Goal: Find specific page/section: Find specific page/section

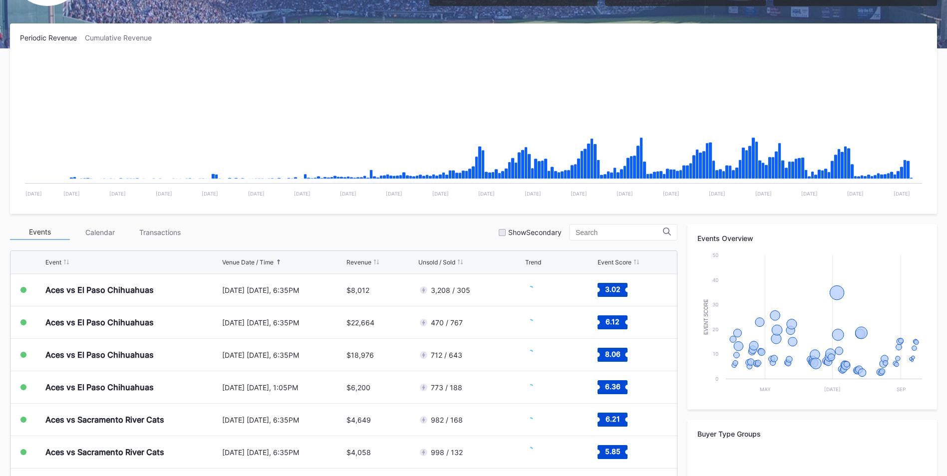
scroll to position [150, 0]
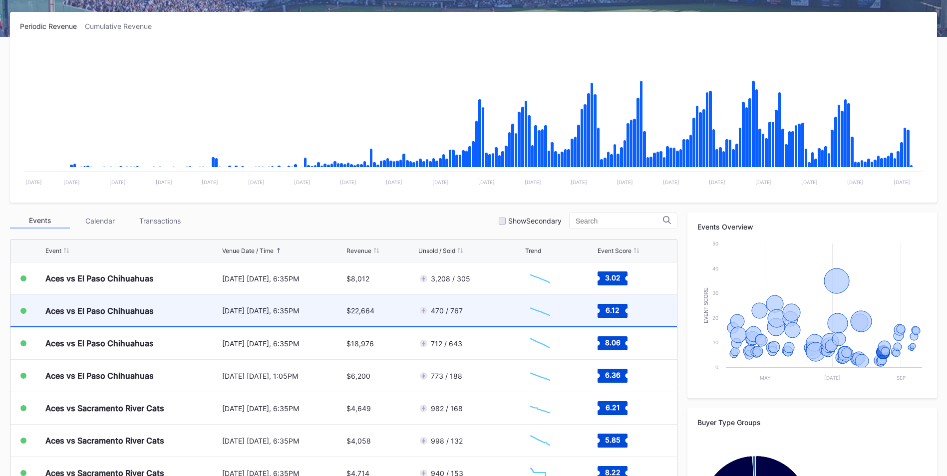
click at [273, 313] on div "August 15 Friday, 6:35PM" at bounding box center [283, 311] width 122 height 8
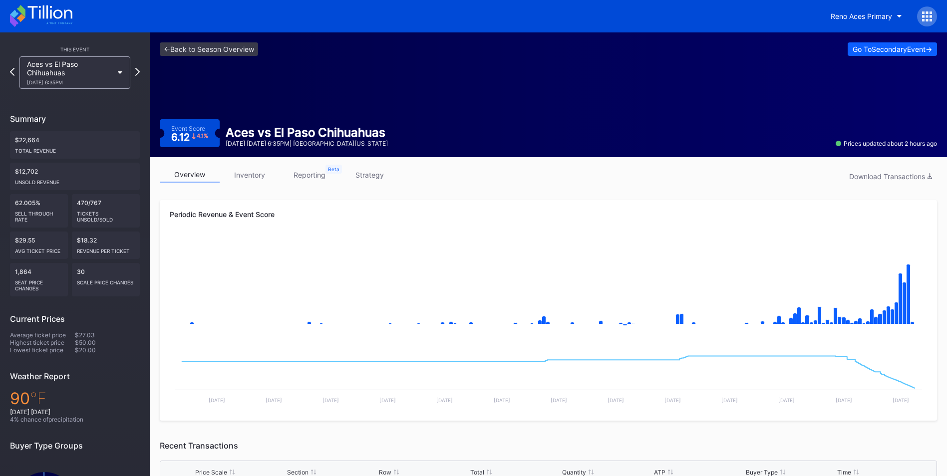
click at [253, 179] on link "inventory" at bounding box center [250, 174] width 60 height 15
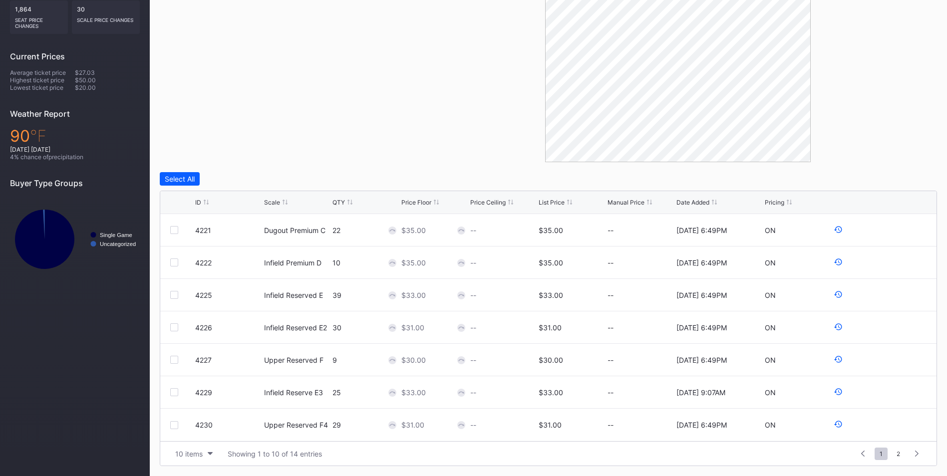
scroll to position [113, 0]
